Goal: Task Accomplishment & Management: Use online tool/utility

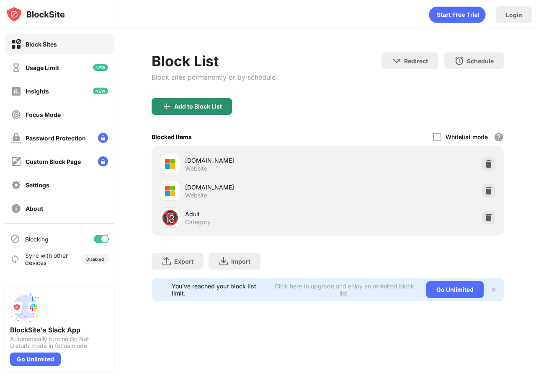
click at [191, 108] on div "Add to Block List" at bounding box center [198, 106] width 48 height 7
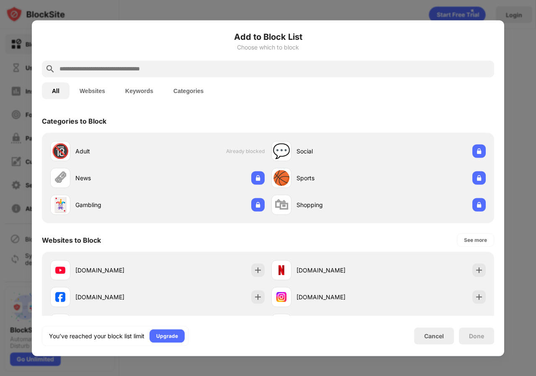
click at [124, 65] on input "text" at bounding box center [275, 69] width 432 height 10
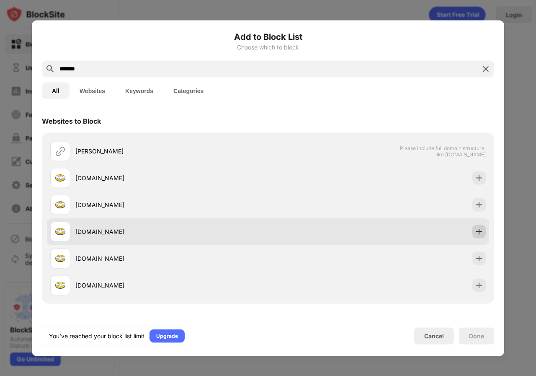
type input "*******"
click at [475, 232] on img at bounding box center [479, 231] width 8 height 8
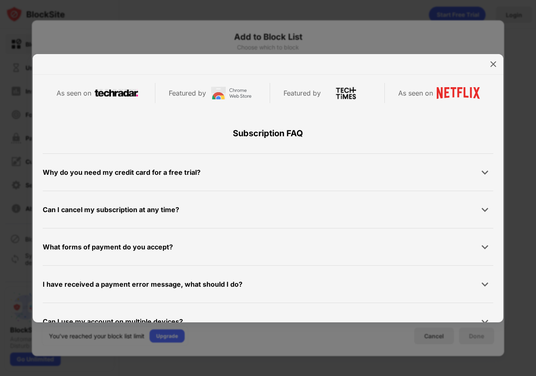
scroll to position [381, 0]
click at [496, 63] on img at bounding box center [493, 64] width 8 height 8
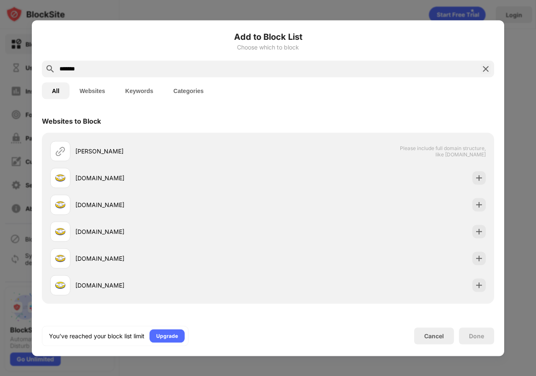
click at [487, 70] on img at bounding box center [486, 69] width 10 height 10
